Goal: Transaction & Acquisition: Book appointment/travel/reservation

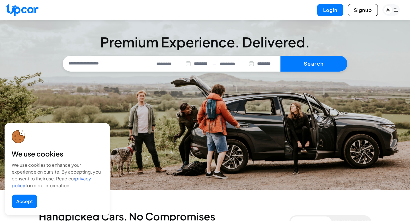
select select "********"
click at [22, 200] on button "Accept" at bounding box center [25, 202] width 26 height 14
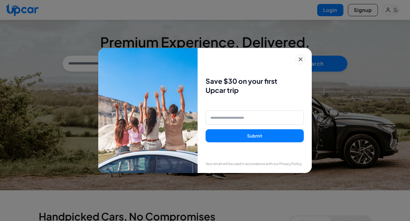
click at [300, 58] on icon at bounding box center [300, 59] width 7 height 7
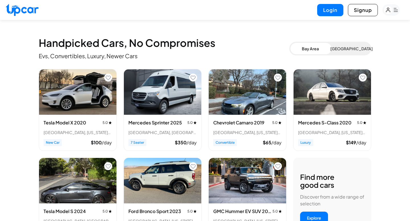
scroll to position [174, 0]
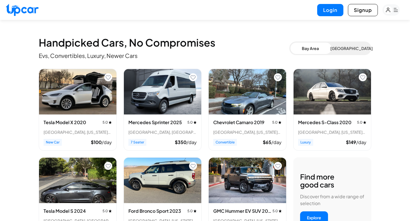
click at [29, 11] on img at bounding box center [22, 10] width 33 height 12
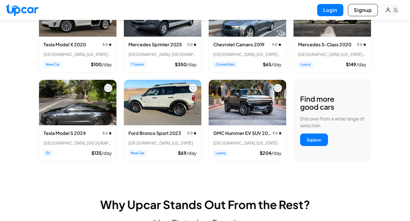
scroll to position [253, 0]
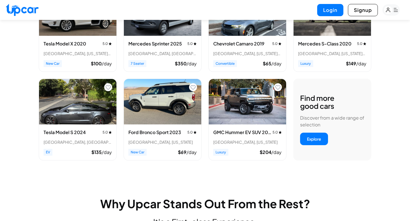
click at [391, 14] on rect "button" at bounding box center [390, 9] width 17 height 11
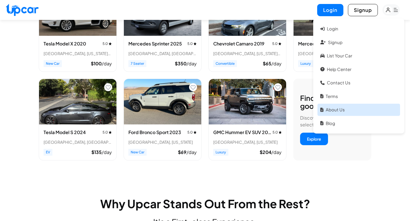
click at [350, 104] on link "About Us" at bounding box center [358, 110] width 83 height 12
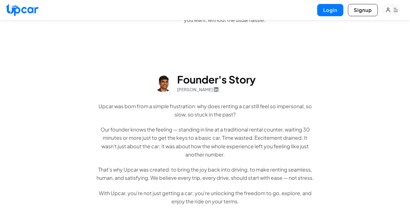
scroll to position [196, 0]
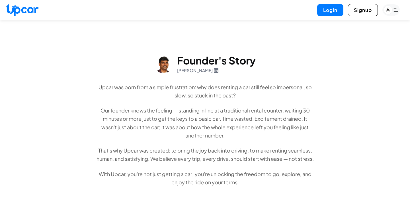
click at [260, 107] on p "Our founder knows the feeling — standing in line at a traditional rental counte…" at bounding box center [205, 122] width 219 height 33
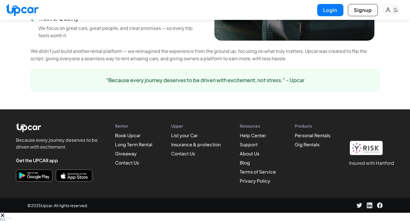
scroll to position [0, 0]
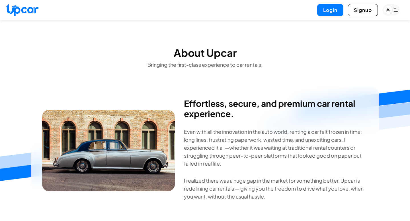
click at [392, 11] on rect "button" at bounding box center [388, 10] width 9 height 9
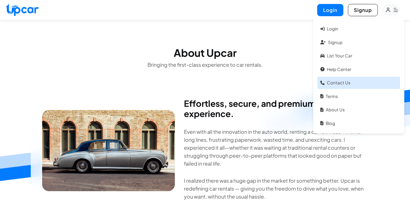
click at [351, 87] on link "Contact Us" at bounding box center [358, 83] width 83 height 12
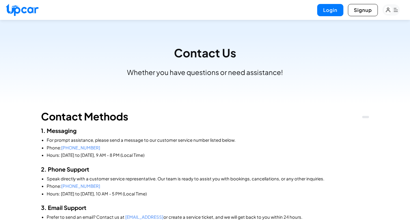
click at [33, 9] on img at bounding box center [22, 10] width 33 height 12
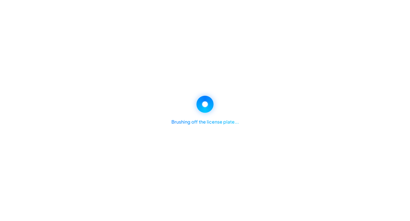
select select "********"
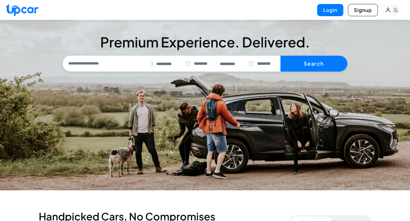
click at [395, 11] on rect "button" at bounding box center [390, 9] width 17 height 11
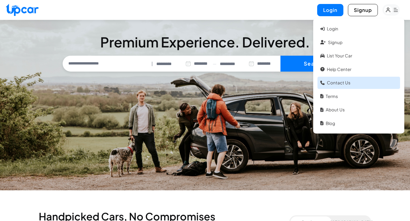
click at [345, 82] on link "Contact Us" at bounding box center [358, 83] width 83 height 12
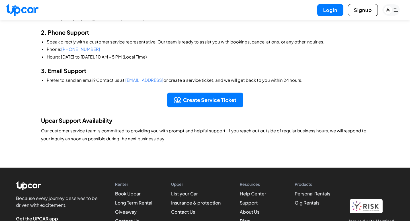
scroll to position [187, 0]
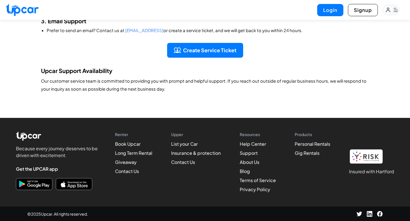
select select "********"
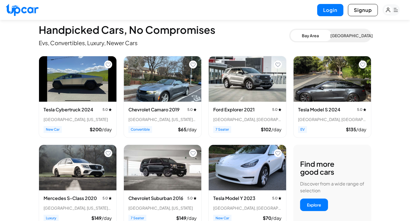
click at [212, 26] on h2 "Handpicked Cars, No Compromises Explore" at bounding box center [164, 29] width 251 height 11
click at [256, 31] on h2 "Handpicked Cars, No Compromises Explore" at bounding box center [164, 29] width 251 height 11
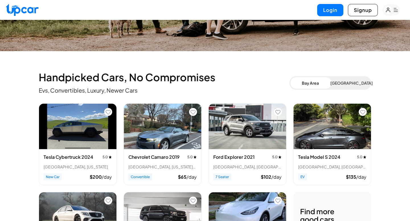
scroll to position [140, 0]
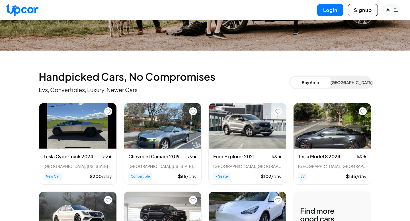
click at [258, 83] on div "Handpicked Cars, No Compromises Explore Evs, Convertibles, Luxury, Newer Cars" at bounding box center [164, 82] width 251 height 23
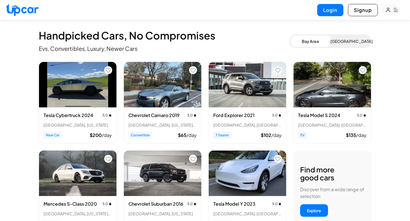
scroll to position [182, 0]
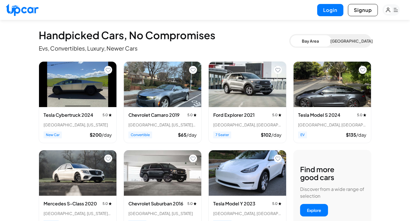
click at [287, 142] on div "Tesla Cybertruck 2024 5.0 [GEOGRAPHIC_DATA], [US_STATE] New Car $ 200 /day Chev…" at bounding box center [205, 148] width 332 height 175
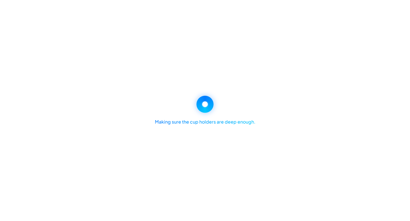
select select "********"
